Goal: Transaction & Acquisition: Purchase product/service

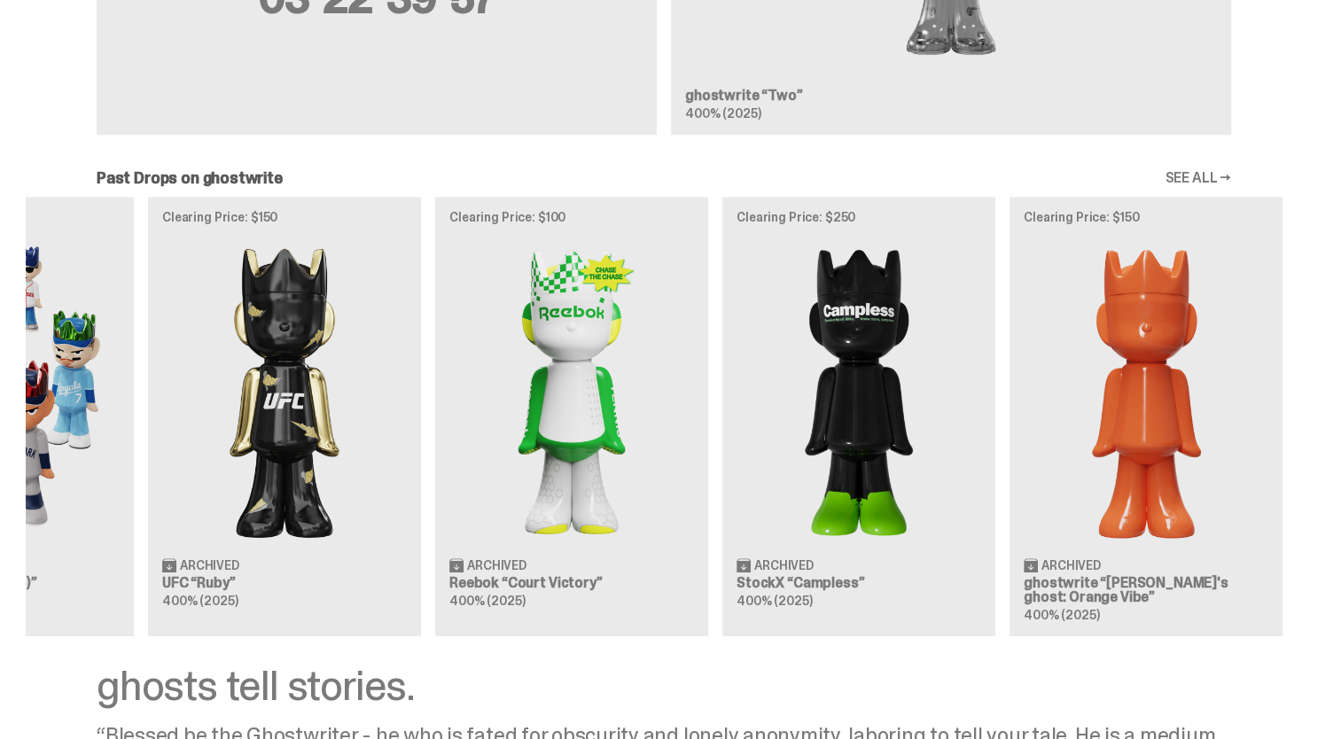
scroll to position [0, 574]
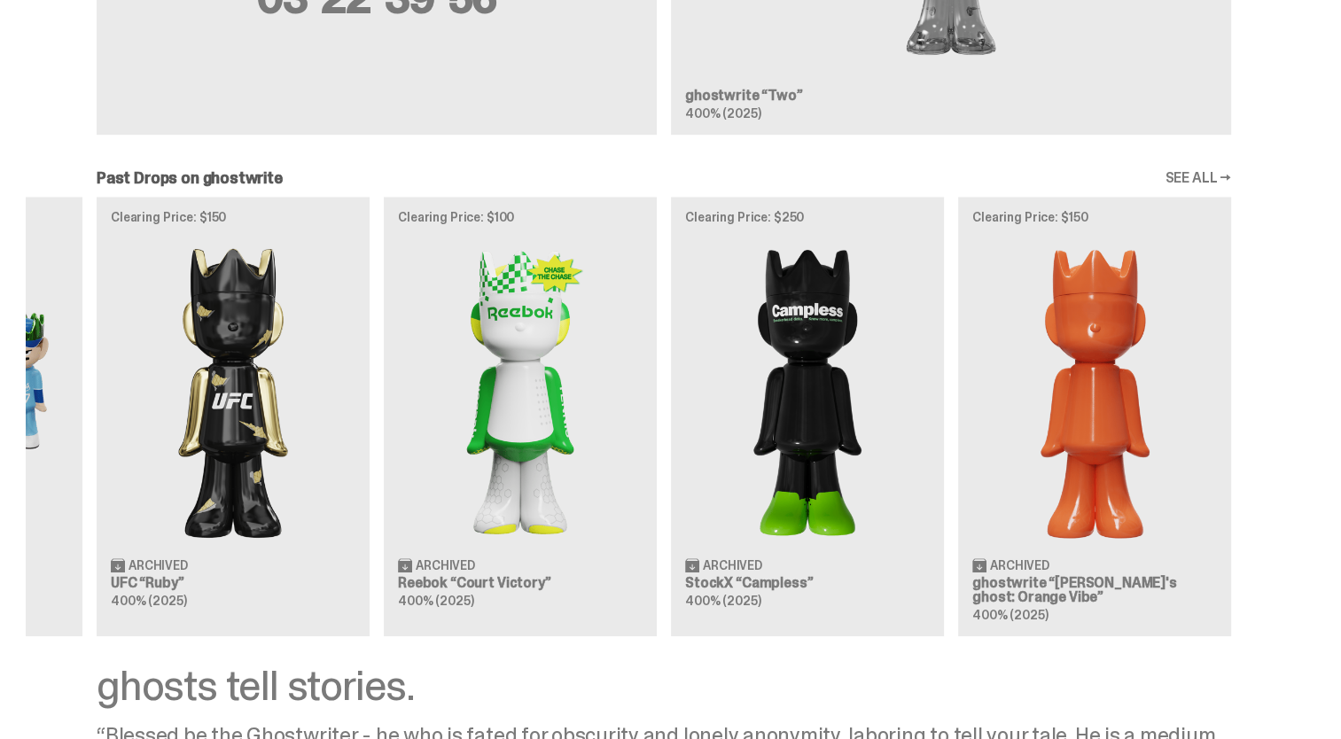
click at [242, 480] on div "Clearing Price: $151 Archived ghostwrite “[PERSON_NAME]'s ghost: [DATE] Green” …" at bounding box center [664, 417] width 1276 height 440
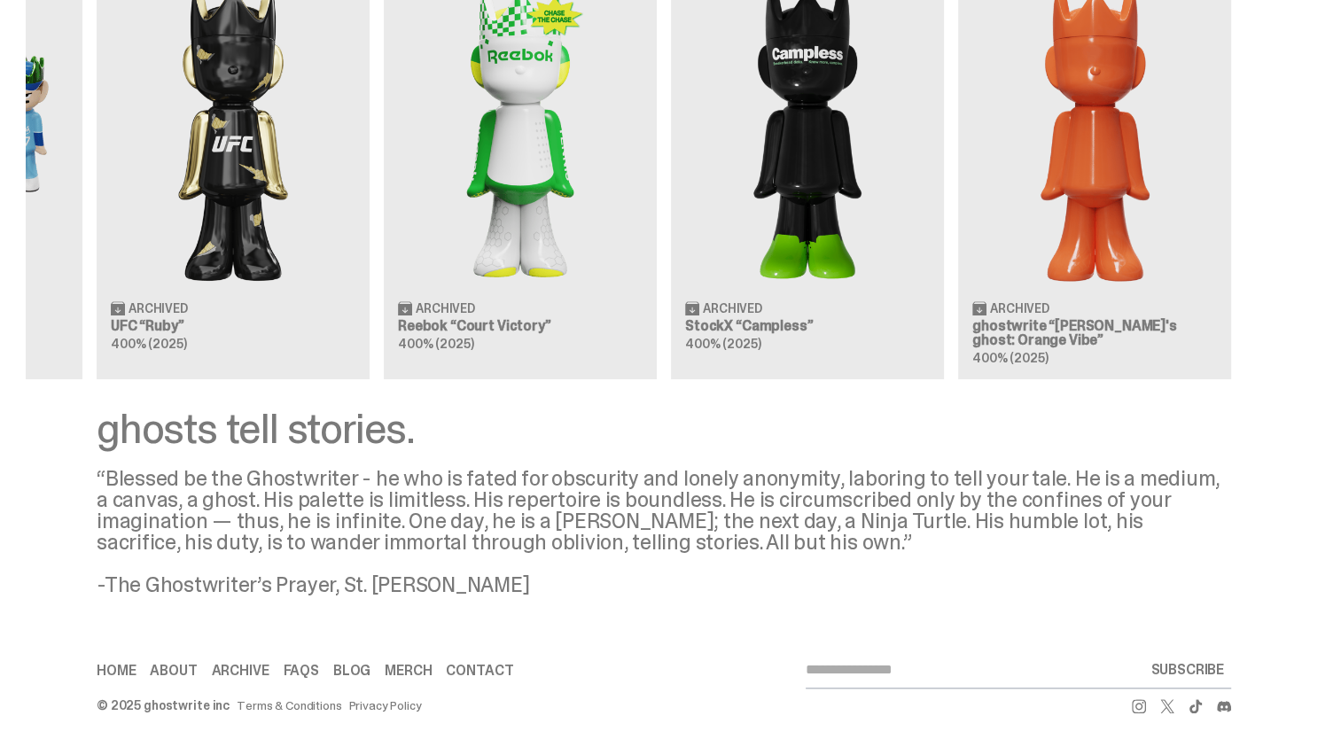
scroll to position [1623, 0]
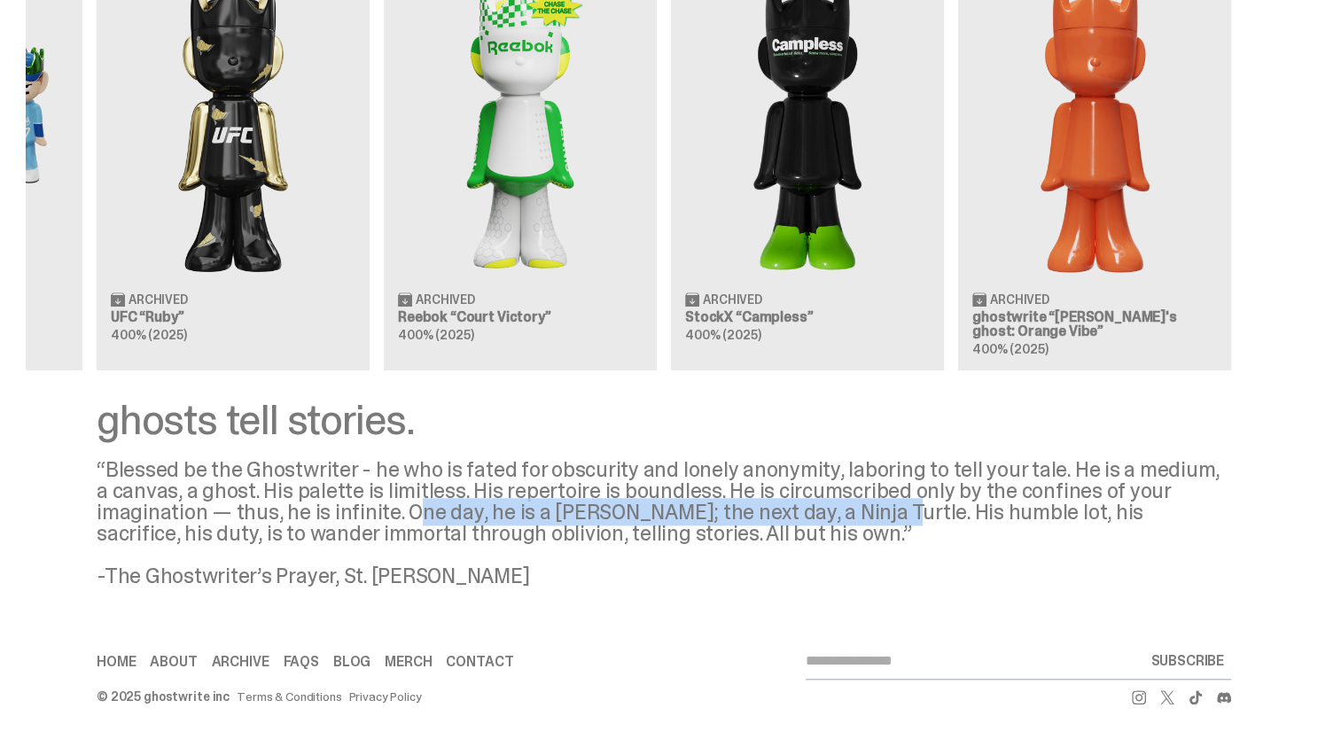
drag, startPoint x: 416, startPoint y: 507, endPoint x: 868, endPoint y: 509, distance: 451.9
click at [868, 509] on div "“Blessed be the Ghostwriter - he who is fated for obscurity and lonely anonymit…" at bounding box center [664, 523] width 1134 height 128
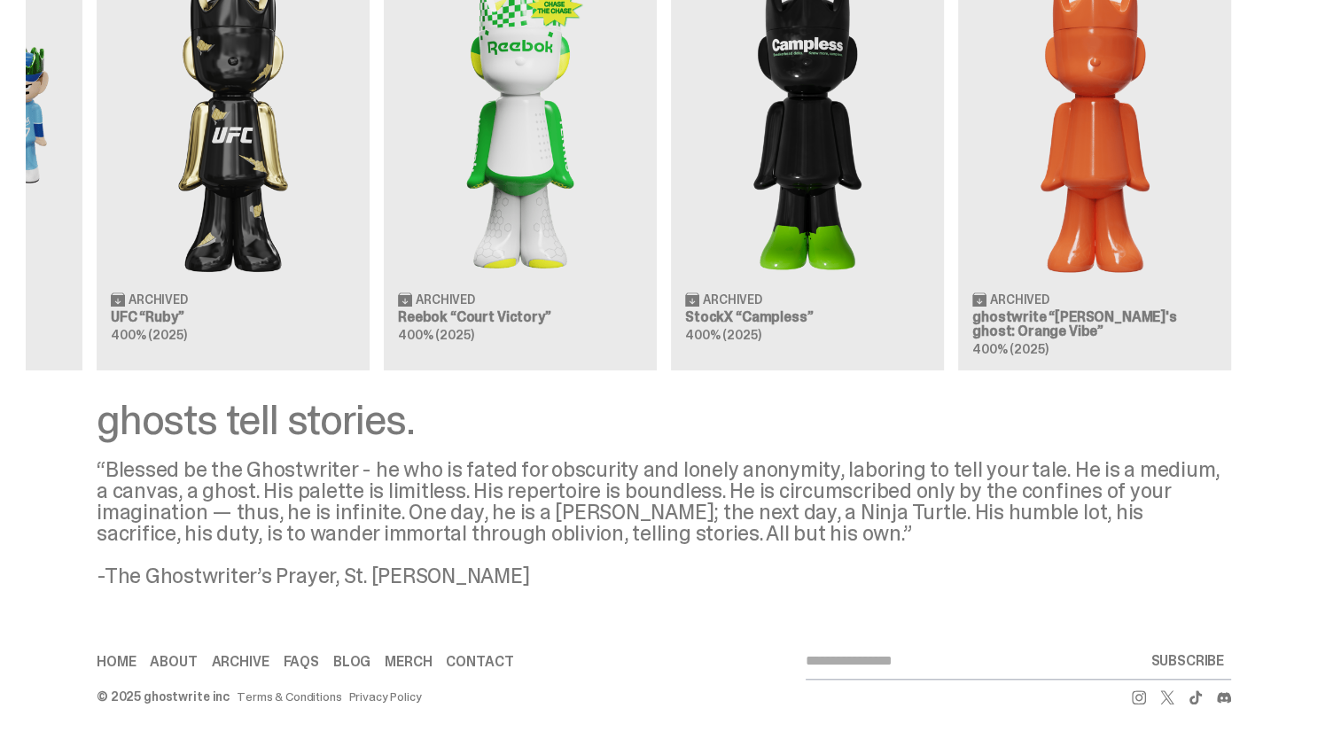
click at [326, 507] on div "“Blessed be the Ghostwriter - he who is fated for obscurity and lonely anonymit…" at bounding box center [664, 523] width 1134 height 128
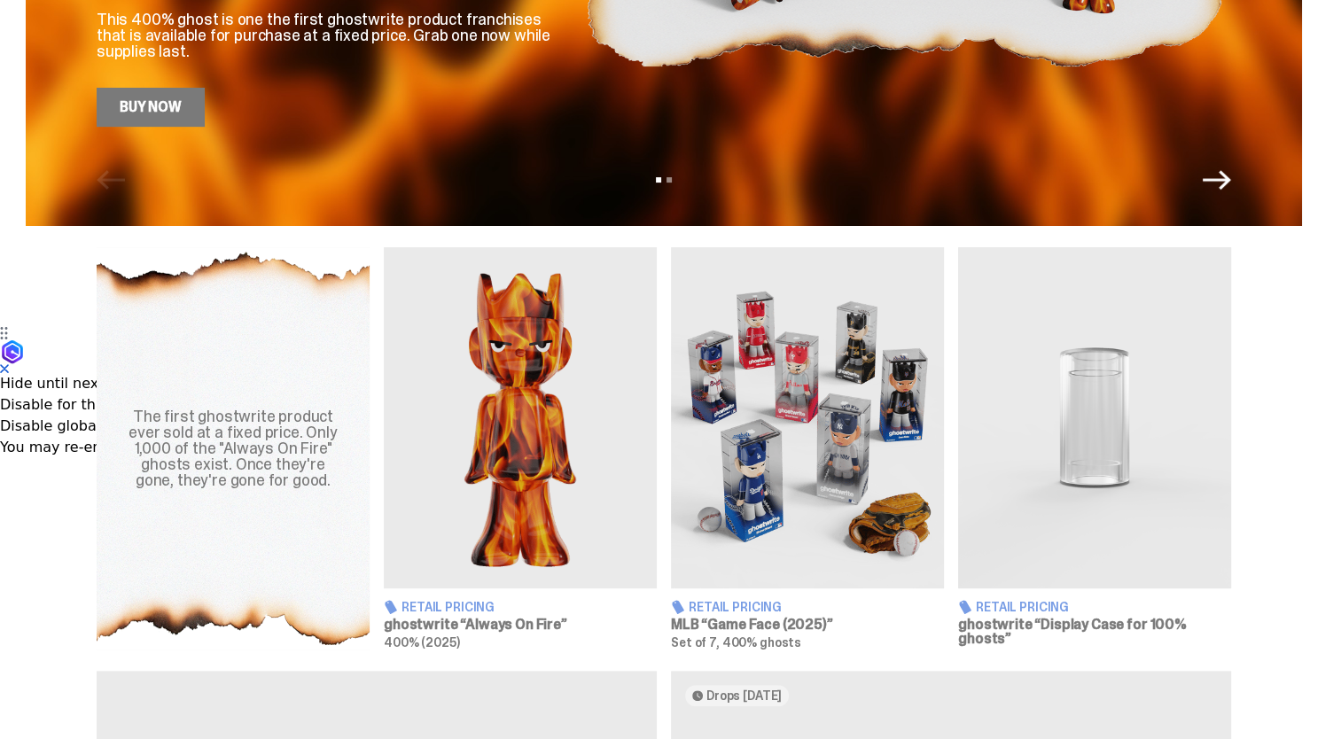
scroll to position [471, 0]
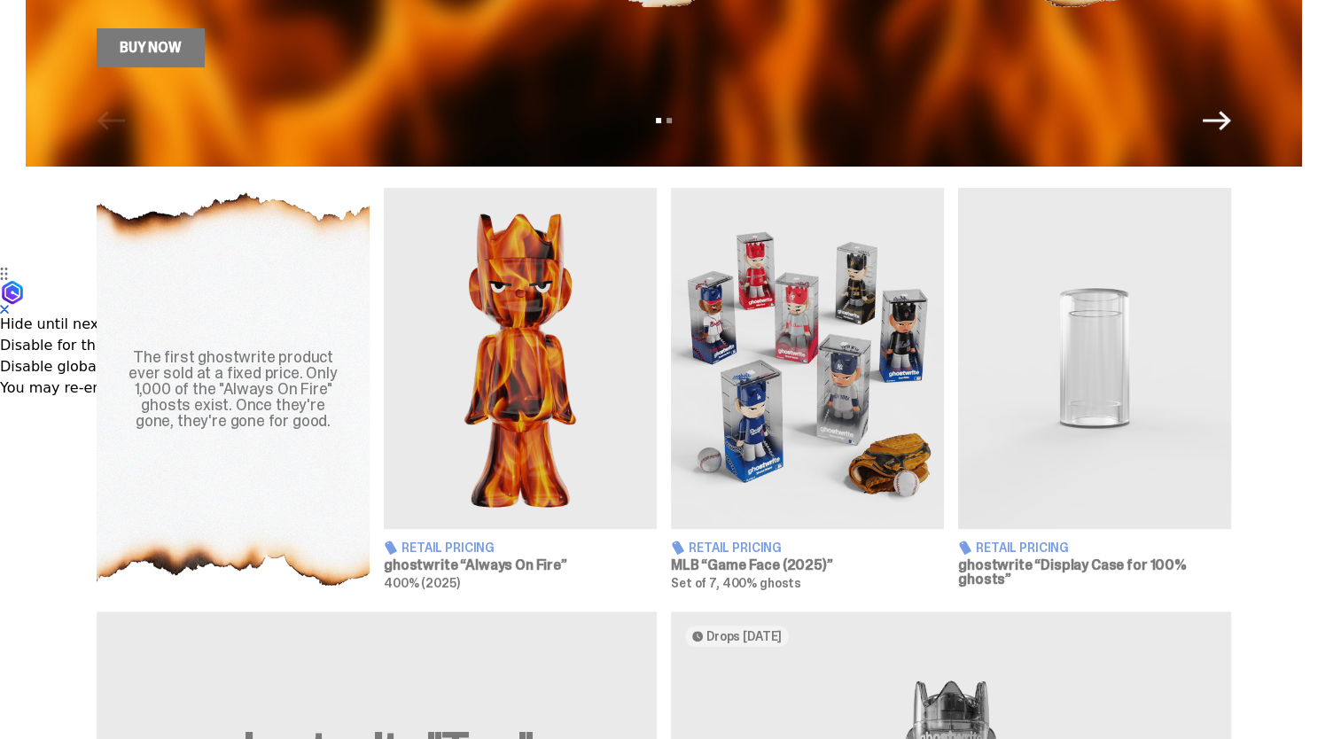
click at [466, 544] on span "Retail Pricing" at bounding box center [447, 547] width 93 height 12
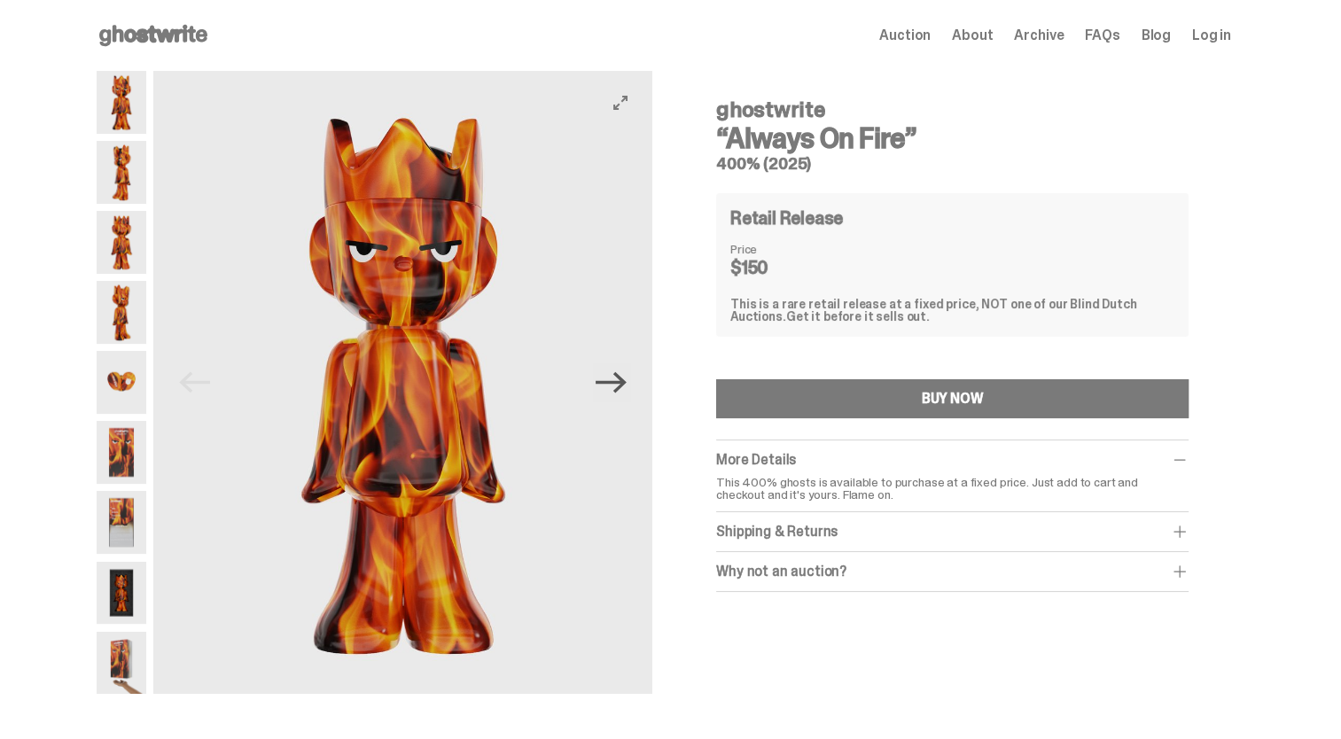
click at [625, 381] on icon "Next" at bounding box center [610, 382] width 31 height 21
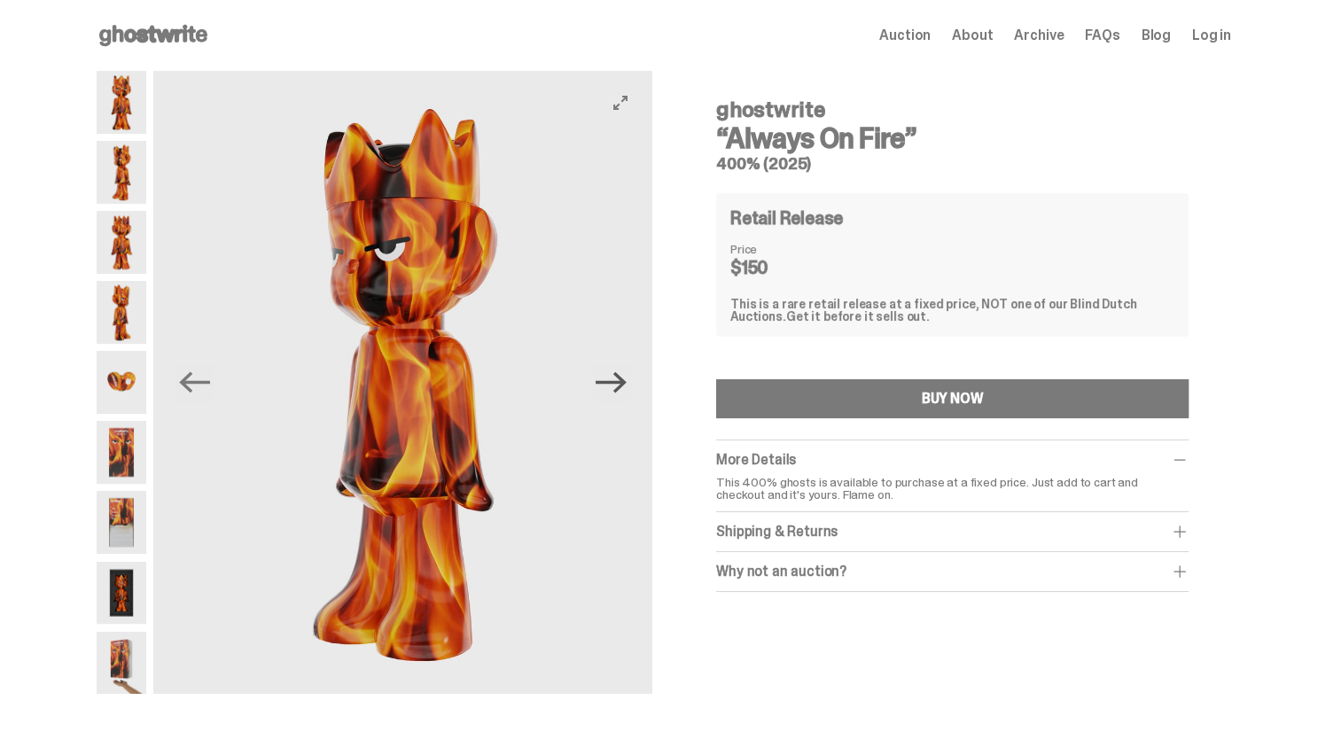
click at [625, 381] on icon "Next" at bounding box center [610, 382] width 31 height 21
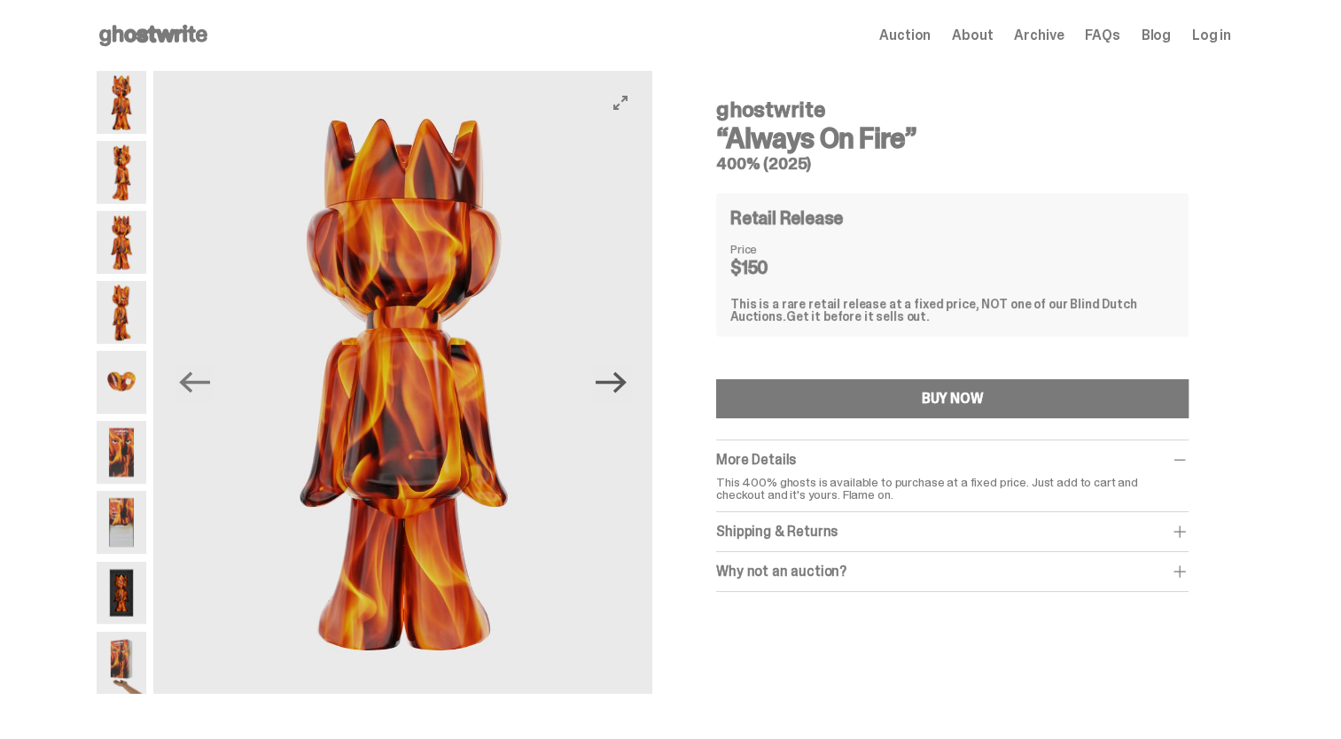
click at [625, 381] on icon "Next" at bounding box center [610, 382] width 31 height 21
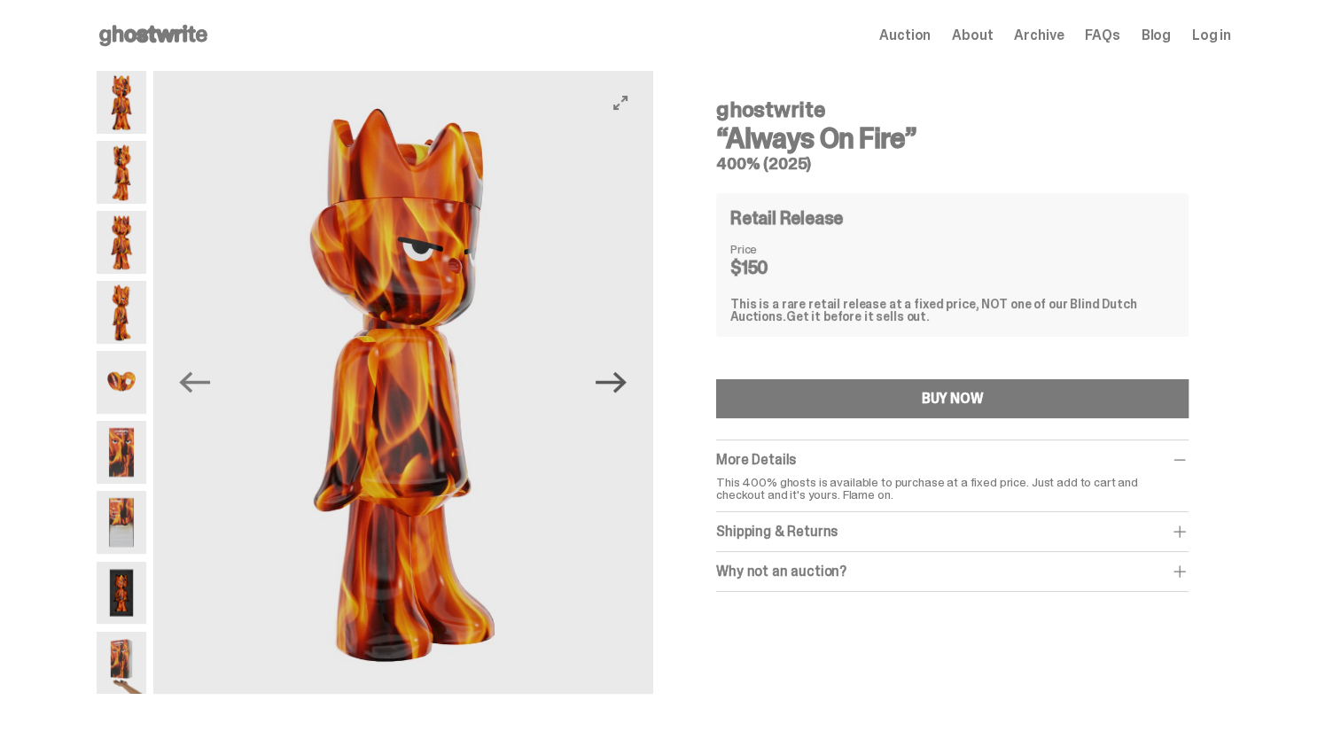
click at [625, 381] on icon "Next" at bounding box center [610, 382] width 31 height 21
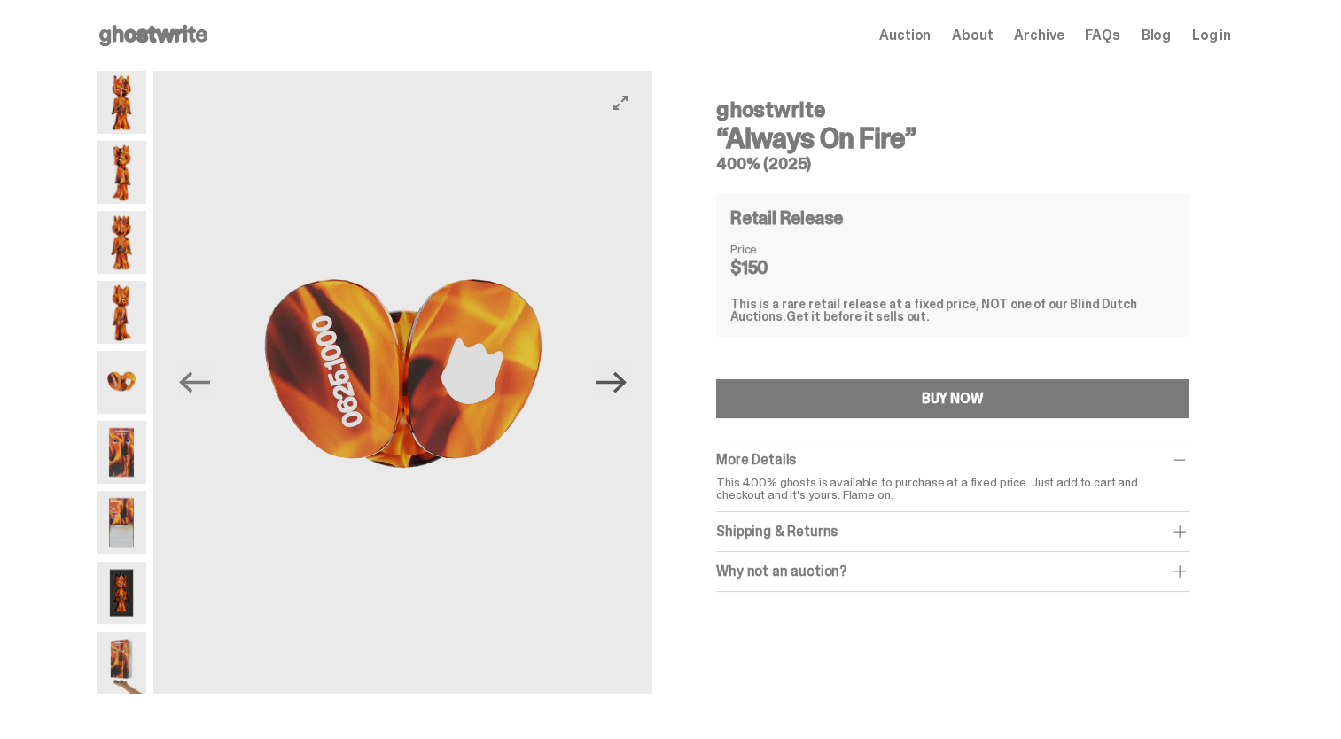
click at [625, 381] on icon "Next" at bounding box center [610, 382] width 31 height 21
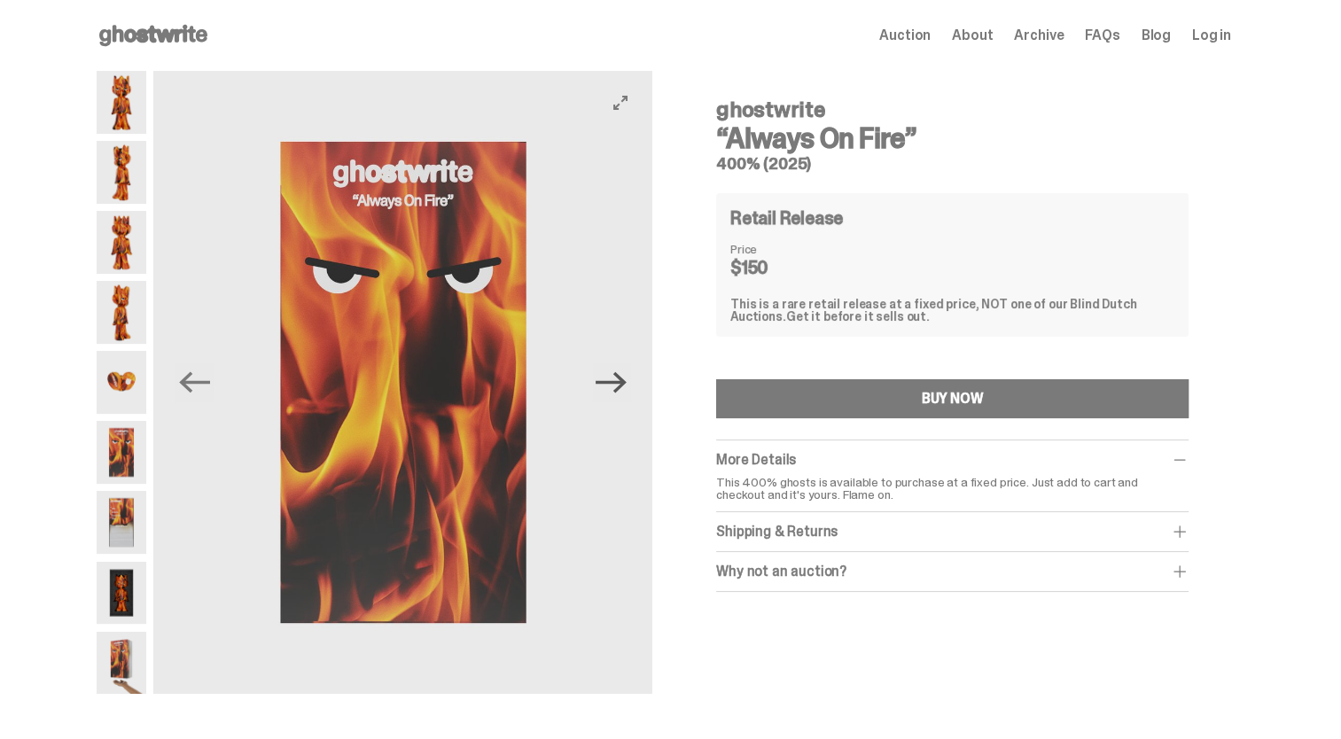
click at [625, 381] on icon "Next" at bounding box center [610, 382] width 31 height 21
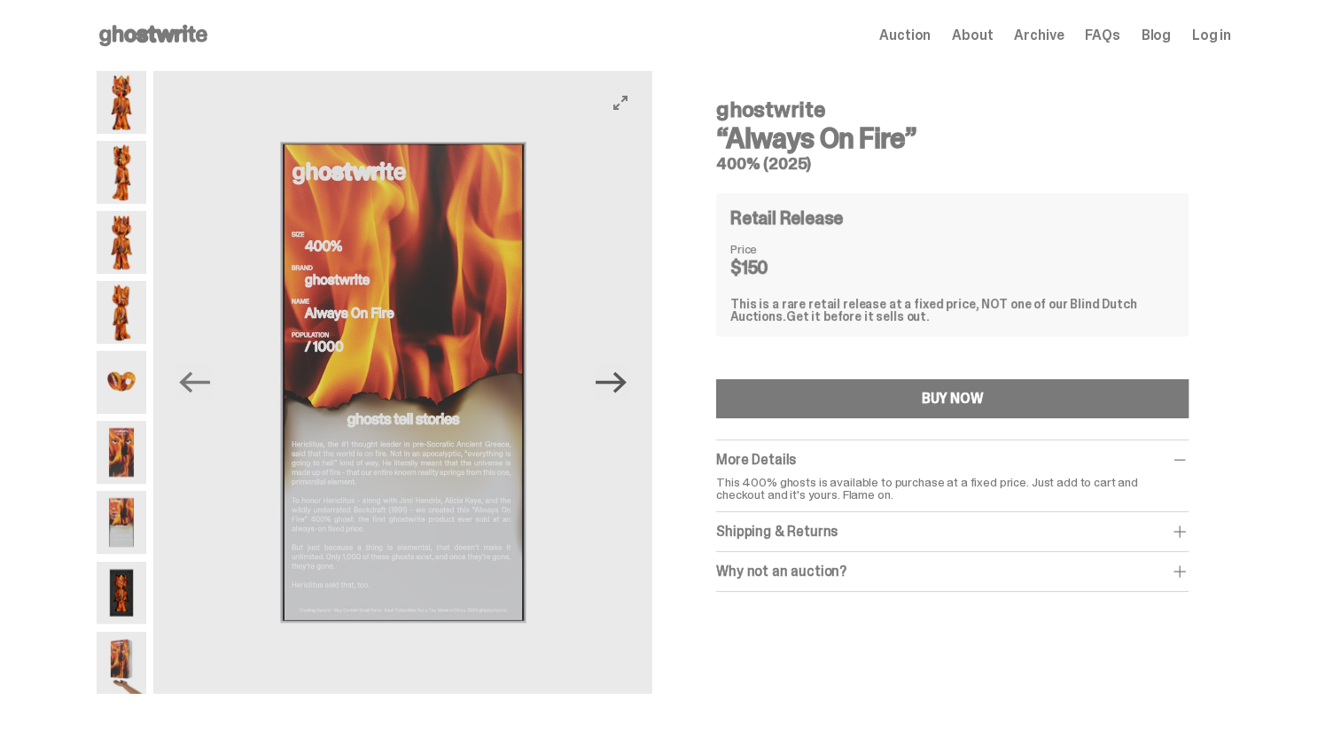
click at [625, 381] on icon "Next" at bounding box center [610, 382] width 31 height 21
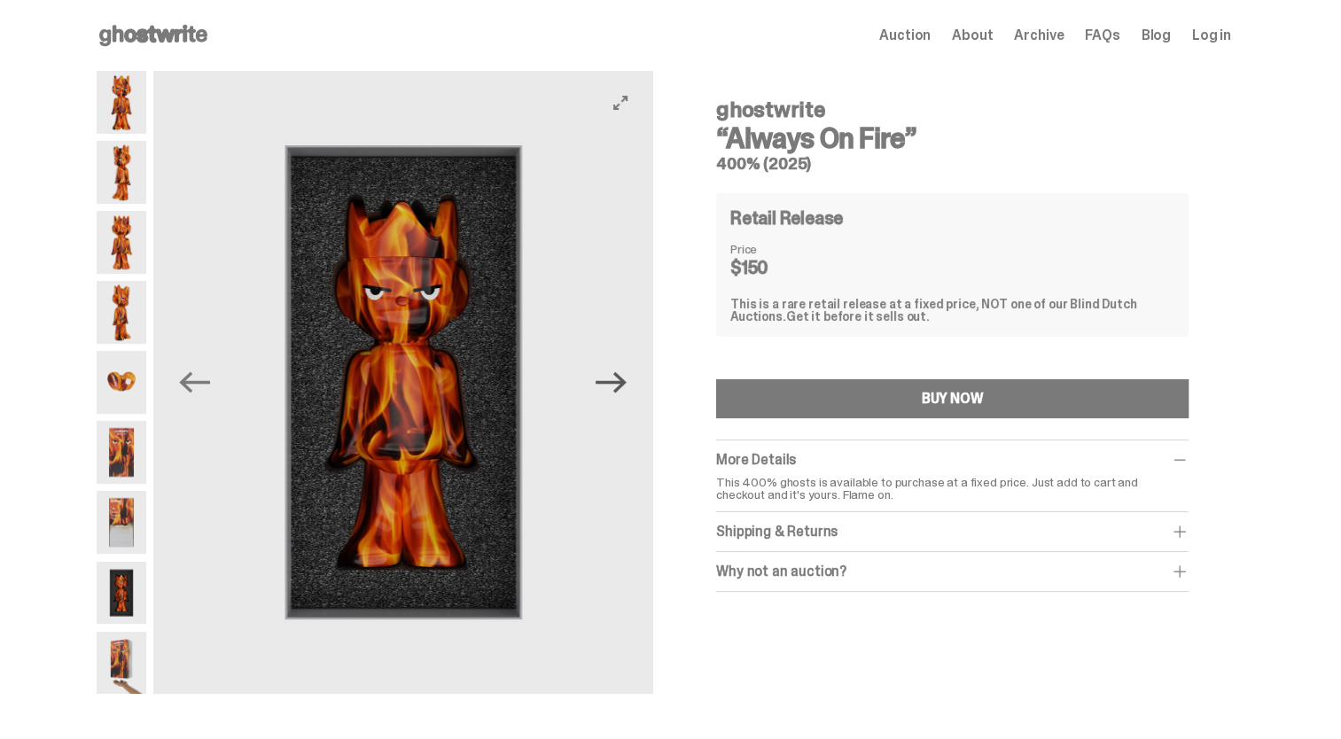
click at [625, 381] on icon "Next" at bounding box center [610, 382] width 31 height 21
